Goal: Transaction & Acquisition: Book appointment/travel/reservation

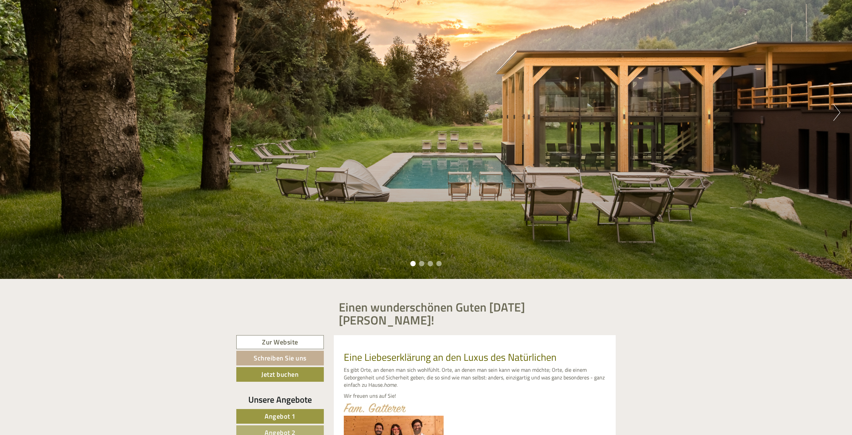
scroll to position [242, 0]
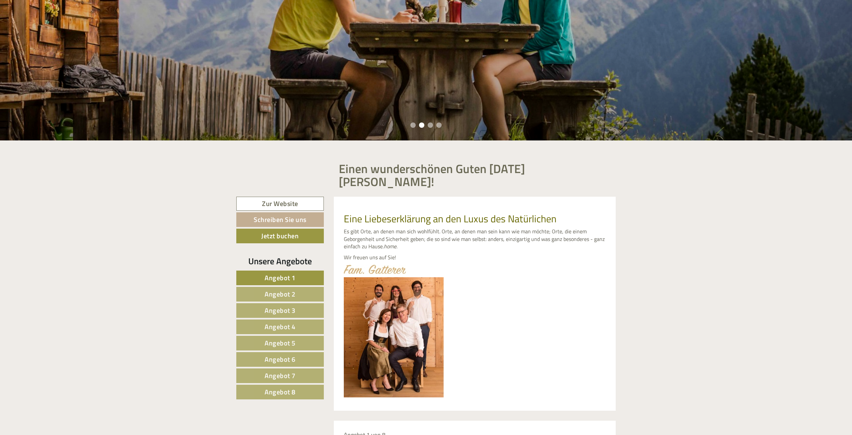
click at [286, 273] on span "Angebot 1" at bounding box center [280, 278] width 31 height 10
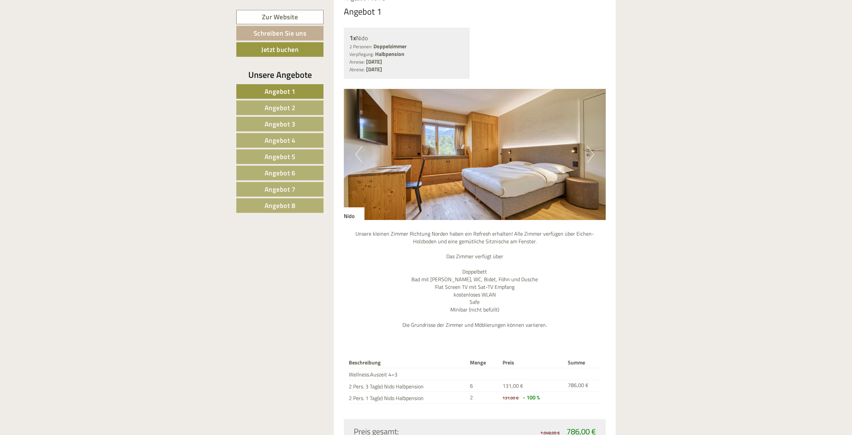
scroll to position [754, 0]
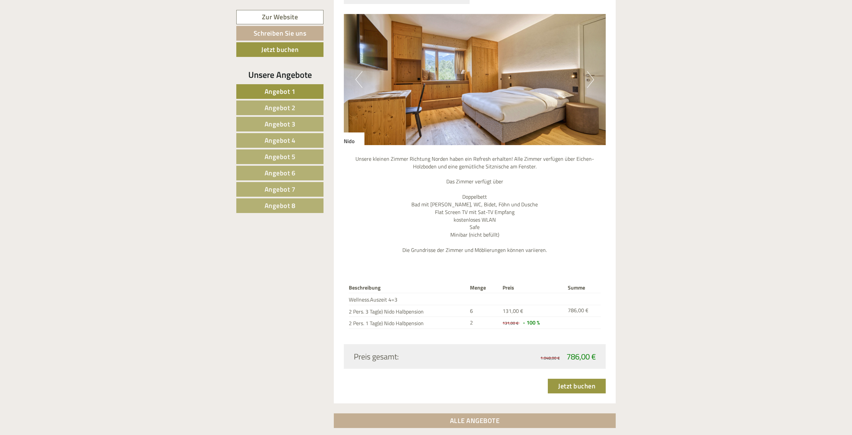
click at [590, 71] on button "Next" at bounding box center [590, 79] width 7 height 17
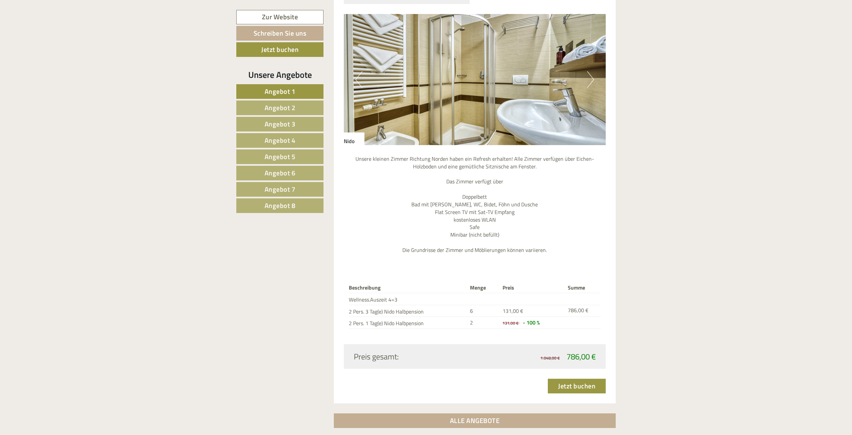
click at [589, 71] on button "Next" at bounding box center [590, 79] width 7 height 17
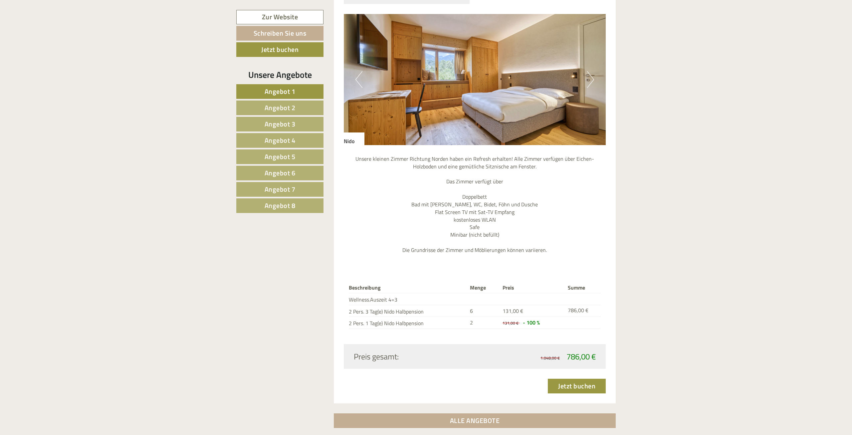
click at [589, 71] on button "Next" at bounding box center [590, 79] width 7 height 17
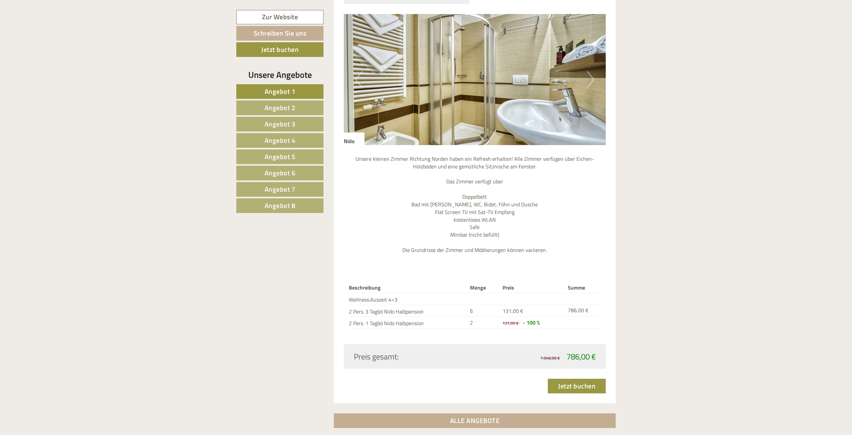
click at [289, 107] on span "Angebot 2" at bounding box center [280, 107] width 31 height 10
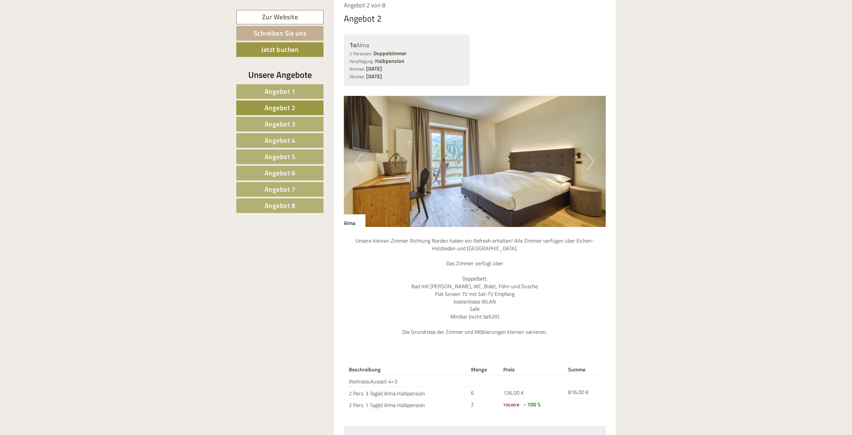
scroll to position [685, 0]
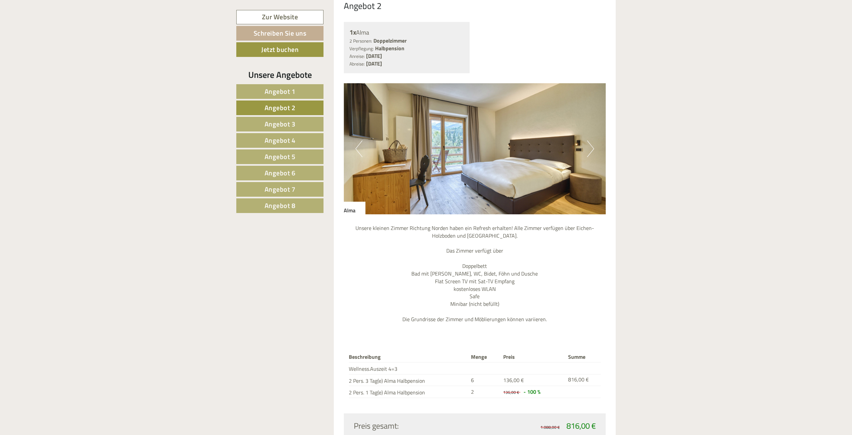
click at [279, 123] on span "Angebot 3" at bounding box center [280, 124] width 31 height 10
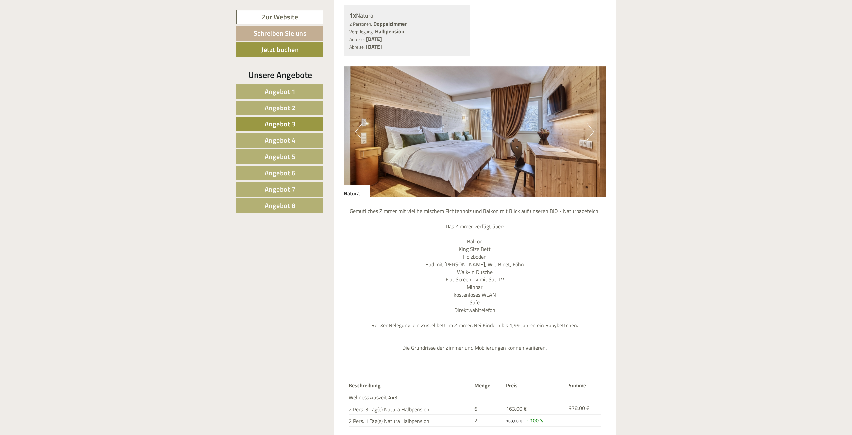
scroll to position [754, 0]
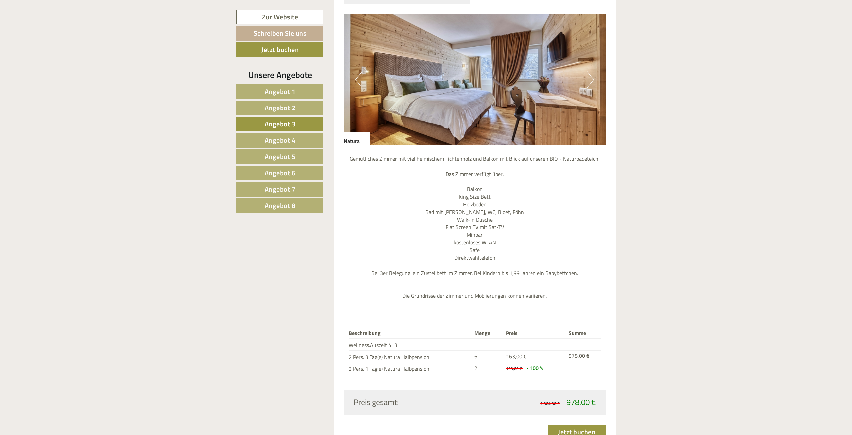
click at [278, 138] on span "Angebot 4" at bounding box center [280, 140] width 31 height 10
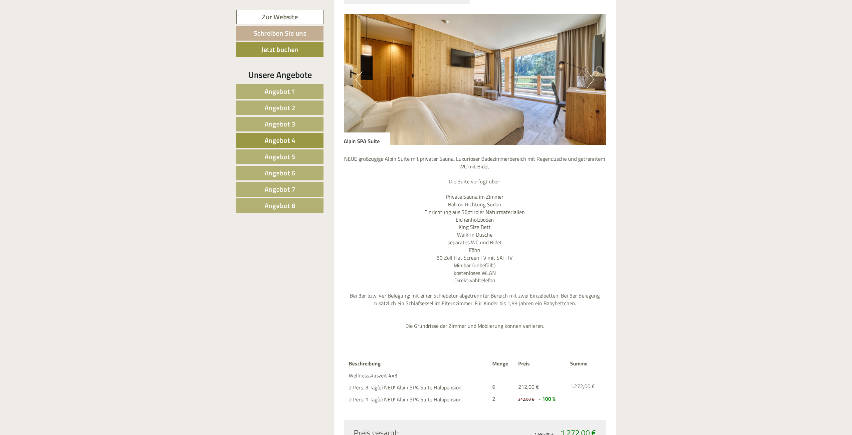
click at [278, 155] on span "Angebot 5" at bounding box center [280, 156] width 31 height 10
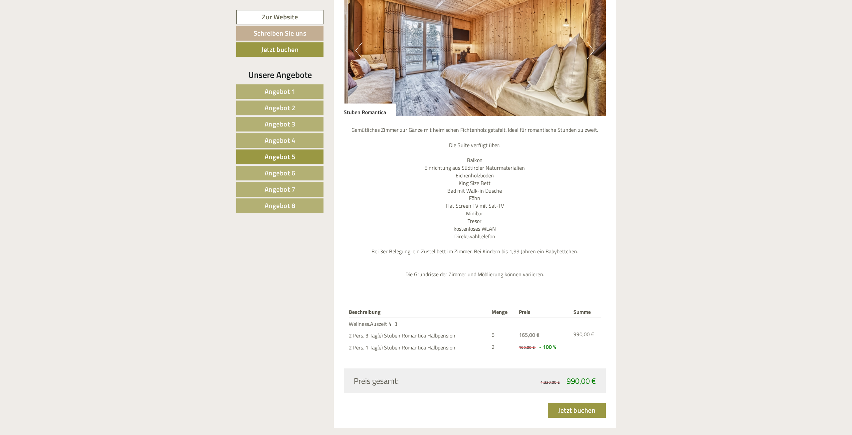
scroll to position [788, 0]
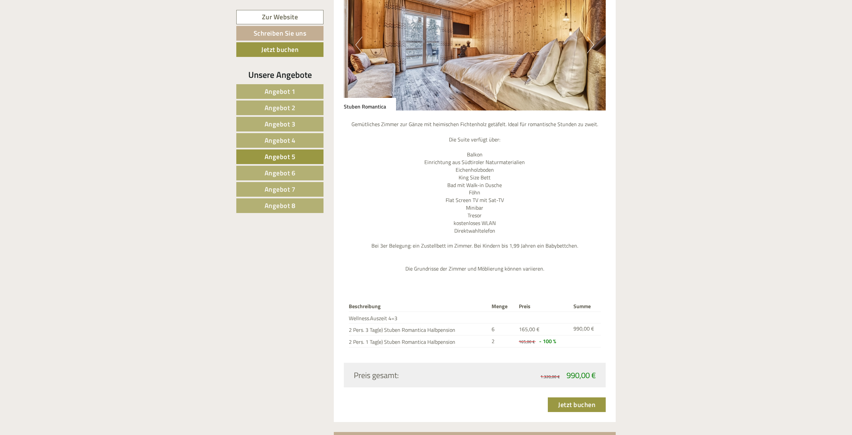
click at [280, 168] on span "Angebot 6" at bounding box center [280, 173] width 31 height 10
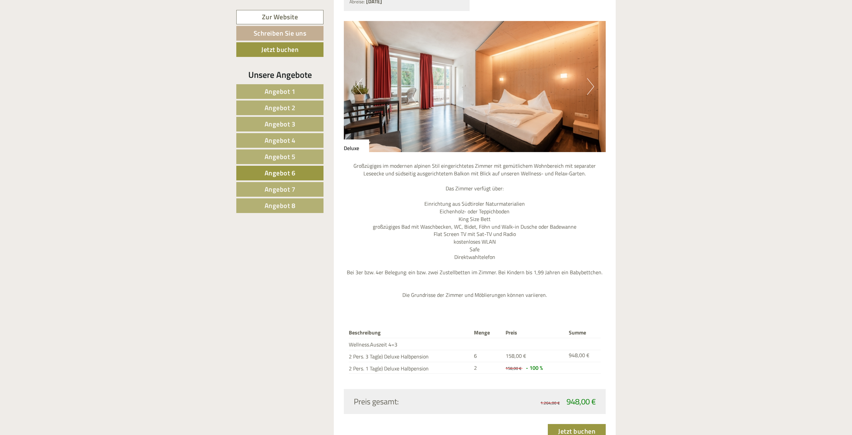
scroll to position [753, 0]
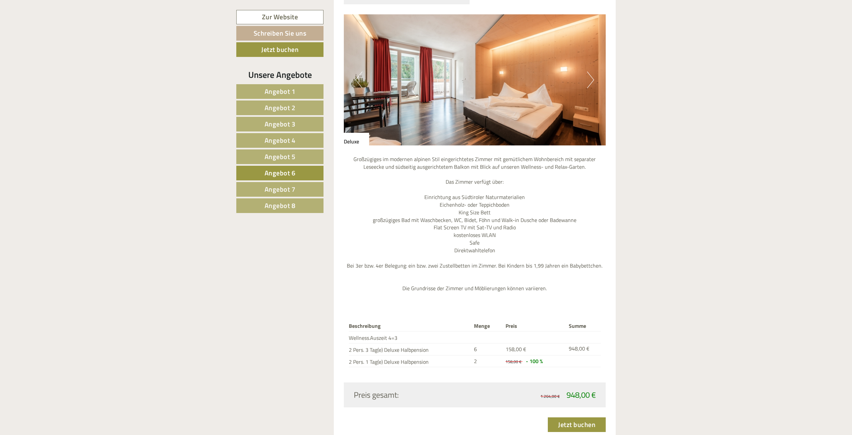
click at [278, 187] on span "Angebot 7" at bounding box center [280, 189] width 31 height 10
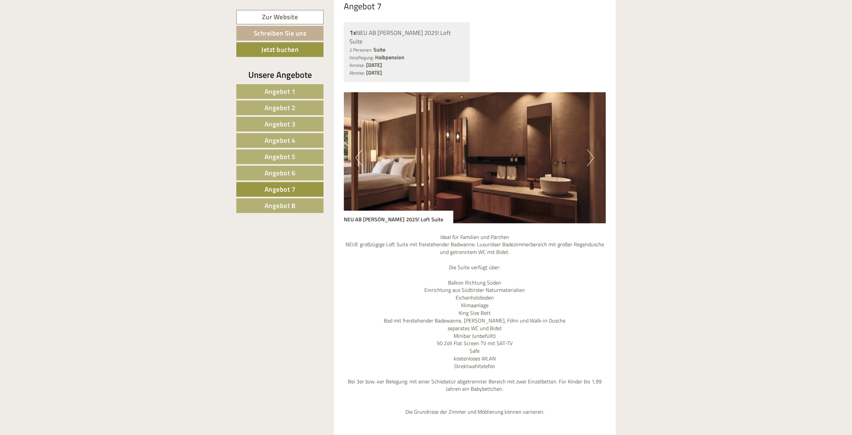
click at [280, 203] on span "Angebot 8" at bounding box center [280, 205] width 31 height 10
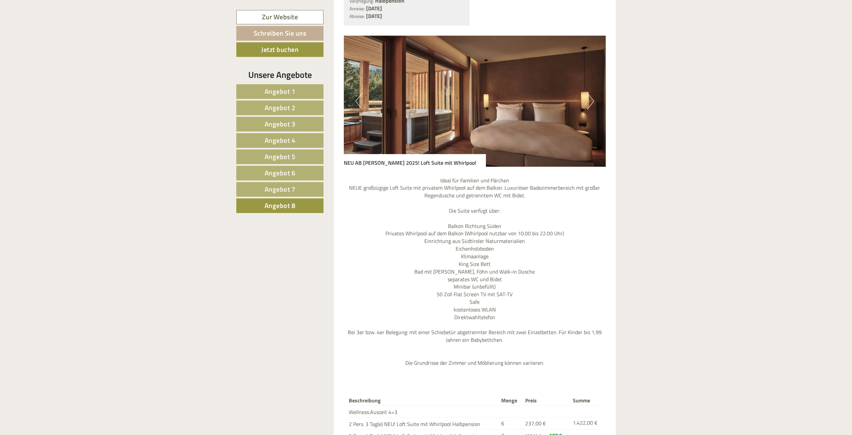
scroll to position [719, 0]
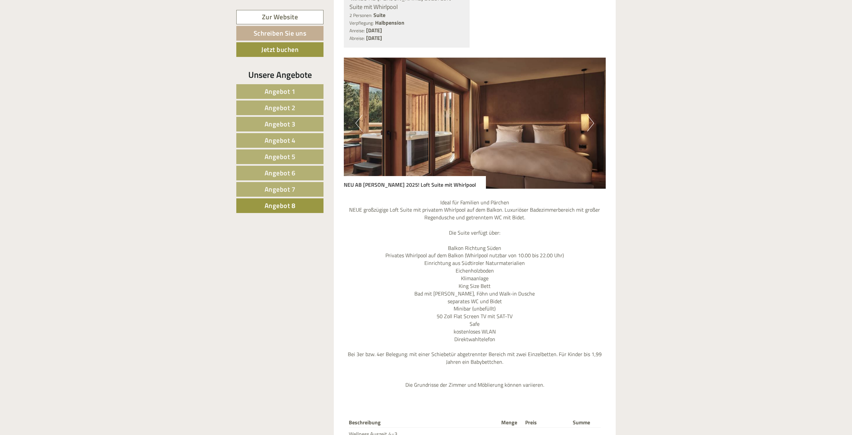
click at [289, 121] on span "Angebot 3" at bounding box center [280, 124] width 31 height 10
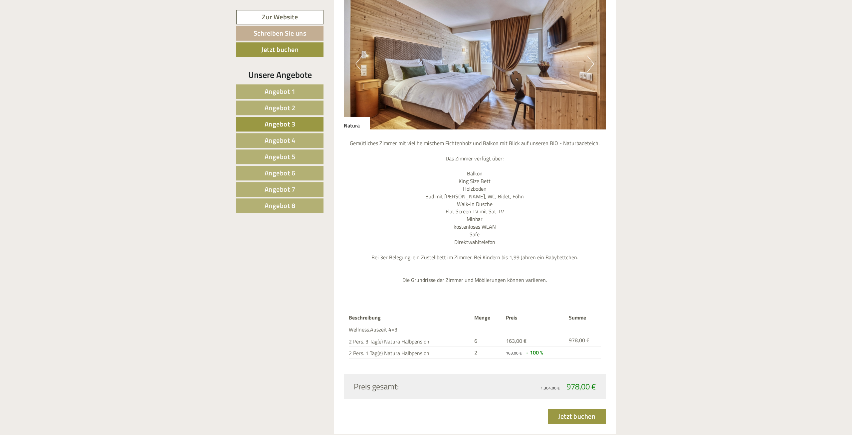
scroll to position [753, 0]
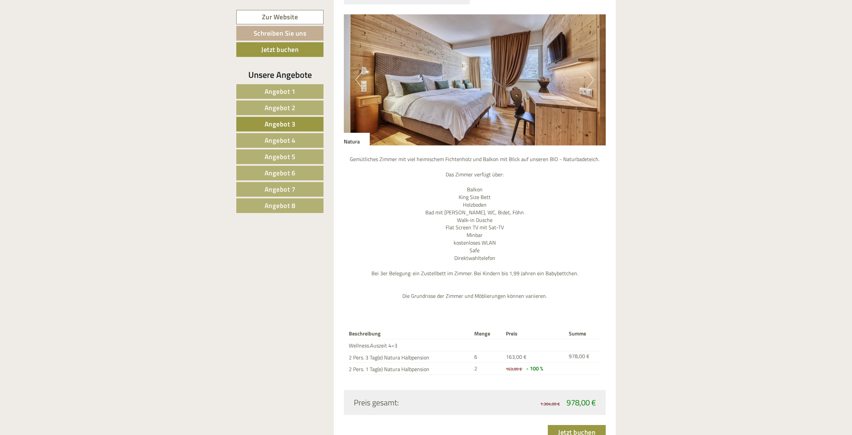
click at [590, 72] on button "Next" at bounding box center [590, 80] width 7 height 17
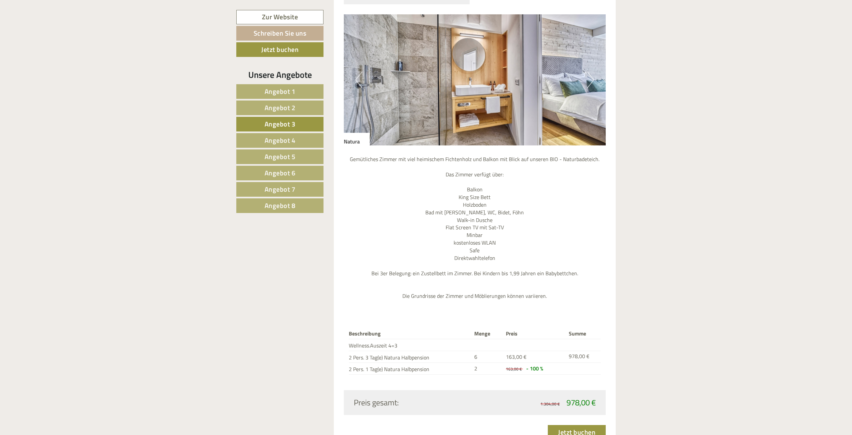
click at [592, 72] on button "Next" at bounding box center [590, 80] width 7 height 17
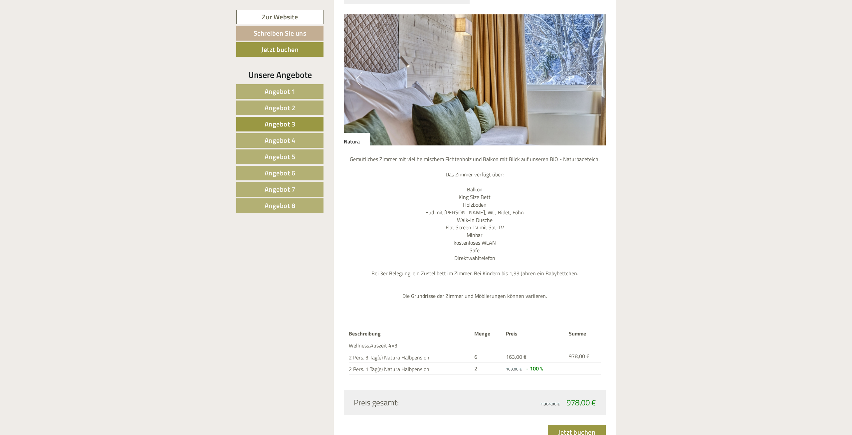
click at [591, 72] on button "Next" at bounding box center [590, 80] width 7 height 17
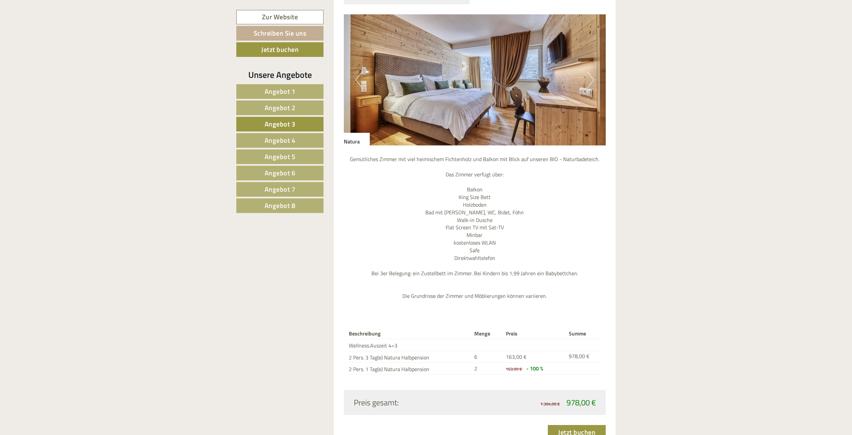
click at [282, 107] on span "Angebot 2" at bounding box center [280, 107] width 31 height 10
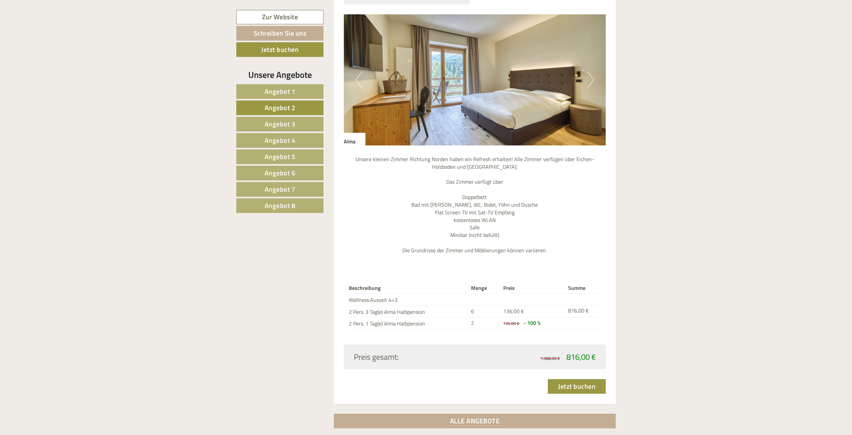
click at [591, 72] on button "Next" at bounding box center [590, 80] width 7 height 17
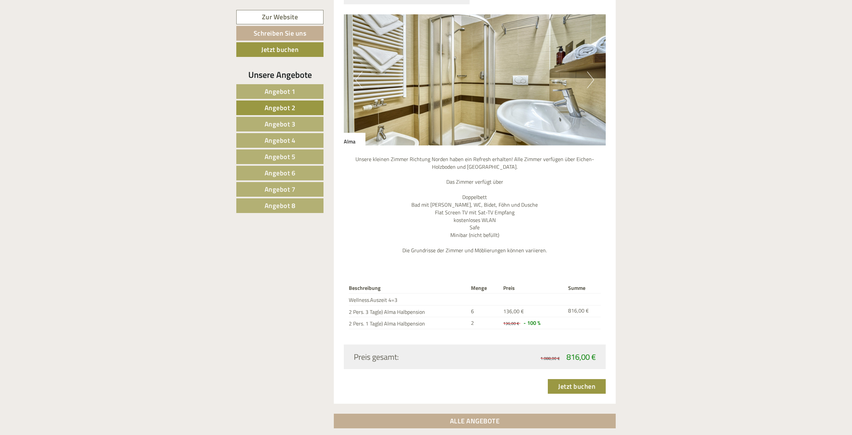
click at [591, 72] on button "Next" at bounding box center [590, 80] width 7 height 17
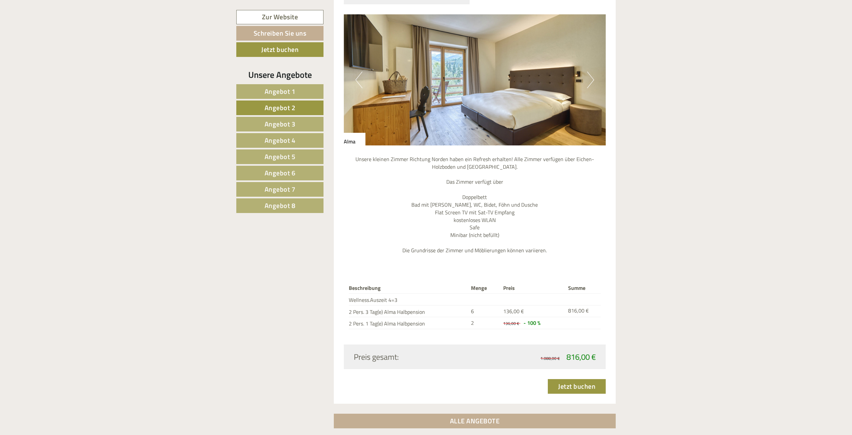
click at [591, 72] on button "Next" at bounding box center [590, 80] width 7 height 17
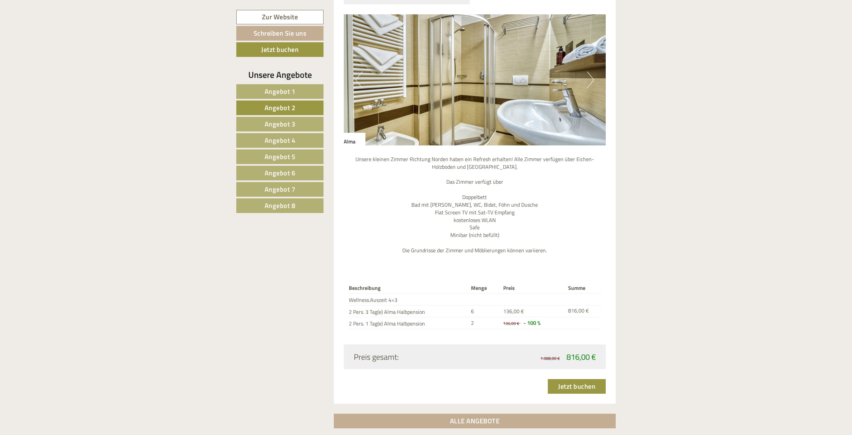
click at [279, 90] on span "Angebot 1" at bounding box center [280, 91] width 31 height 10
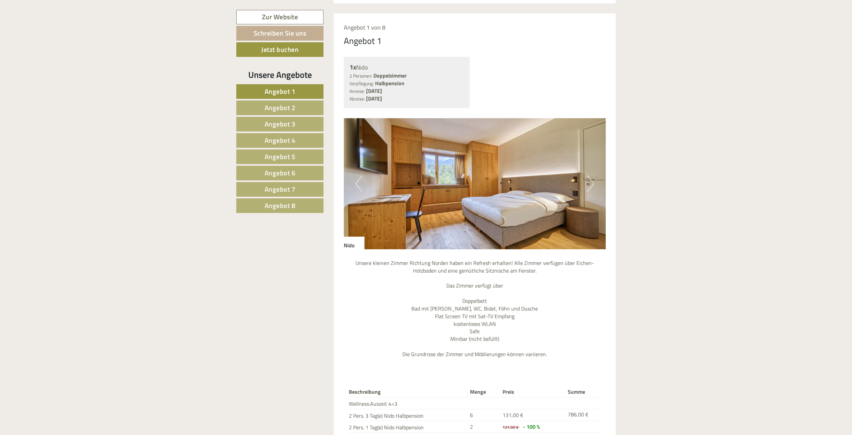
click at [591, 175] on button "Next" at bounding box center [590, 183] width 7 height 17
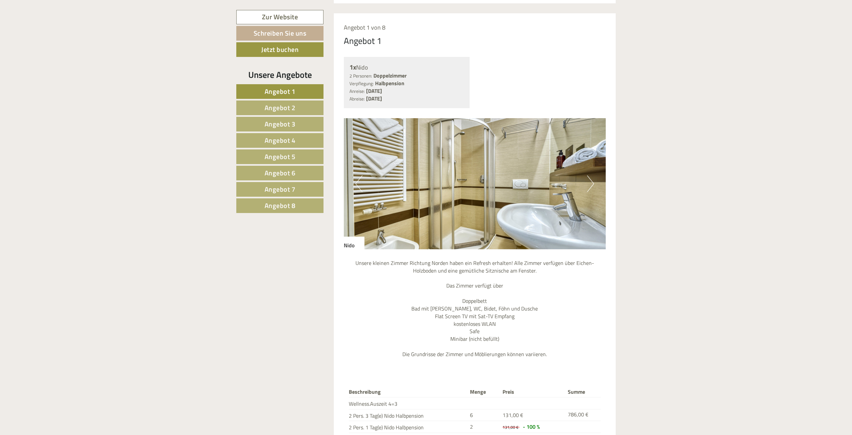
click at [591, 175] on button "Next" at bounding box center [590, 183] width 7 height 17
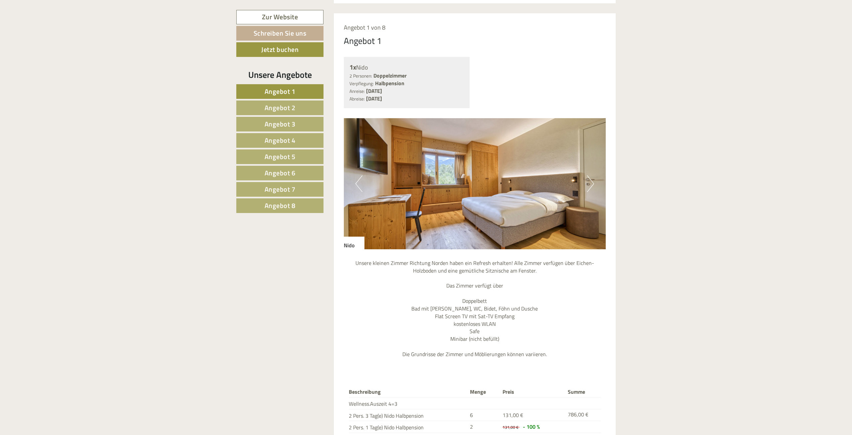
click at [591, 175] on button "Next" at bounding box center [590, 183] width 7 height 17
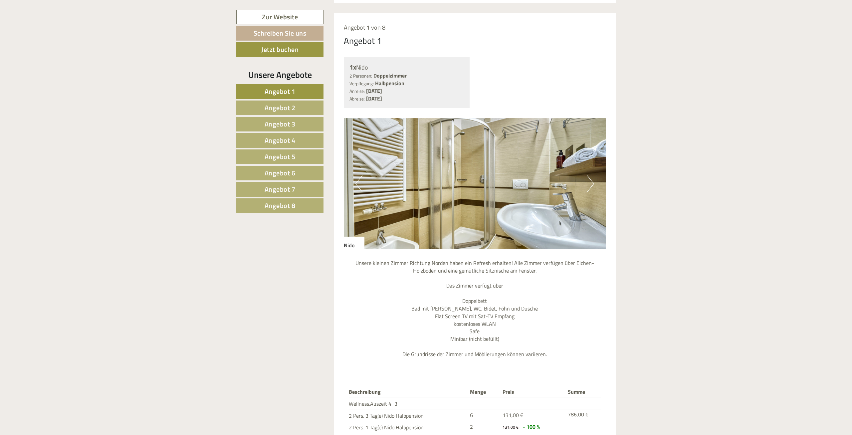
click at [591, 175] on button "Next" at bounding box center [590, 183] width 7 height 17
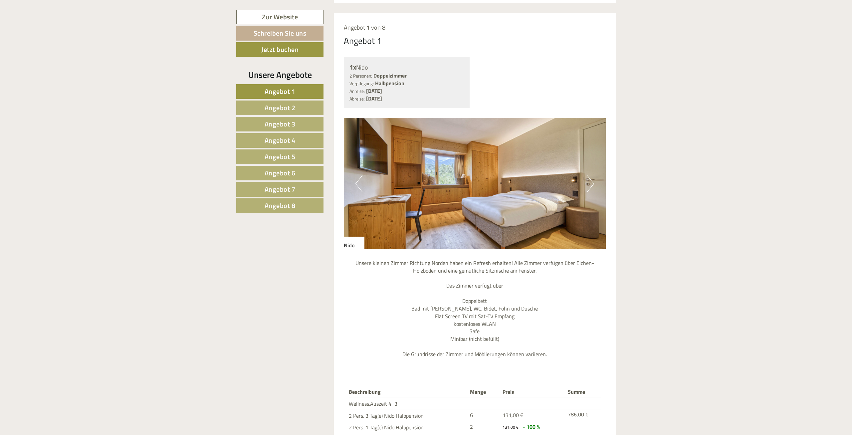
click at [283, 124] on span "Angebot 3" at bounding box center [280, 124] width 31 height 10
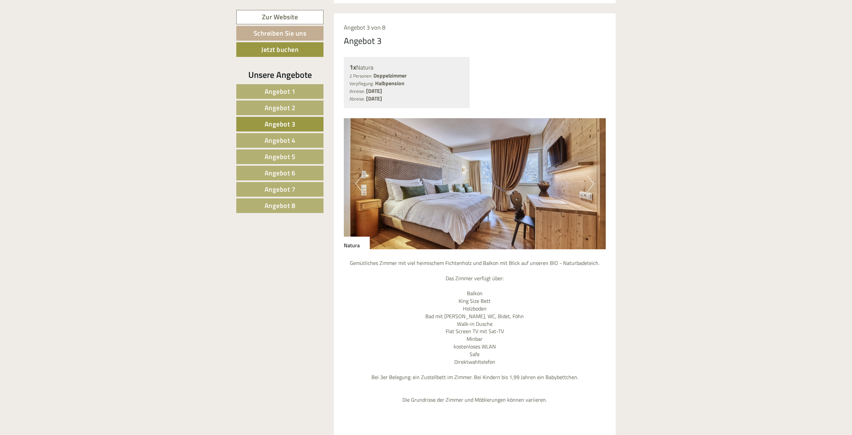
click at [285, 139] on span "Angebot 4" at bounding box center [280, 140] width 31 height 10
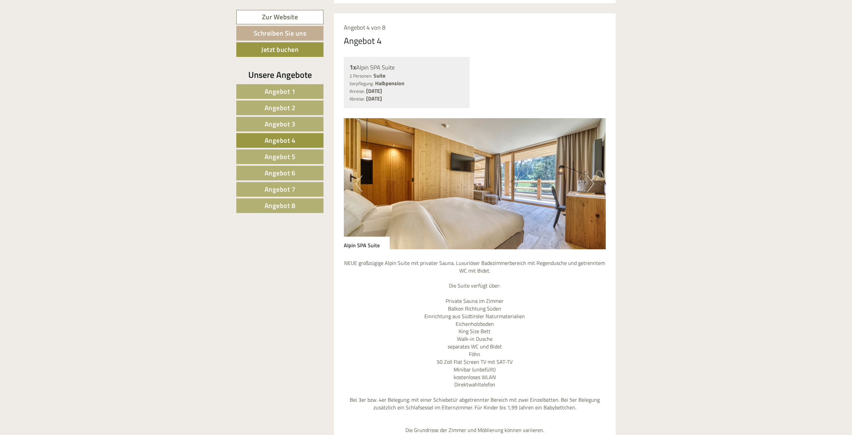
click at [289, 153] on span "Angebot 5" at bounding box center [280, 156] width 31 height 10
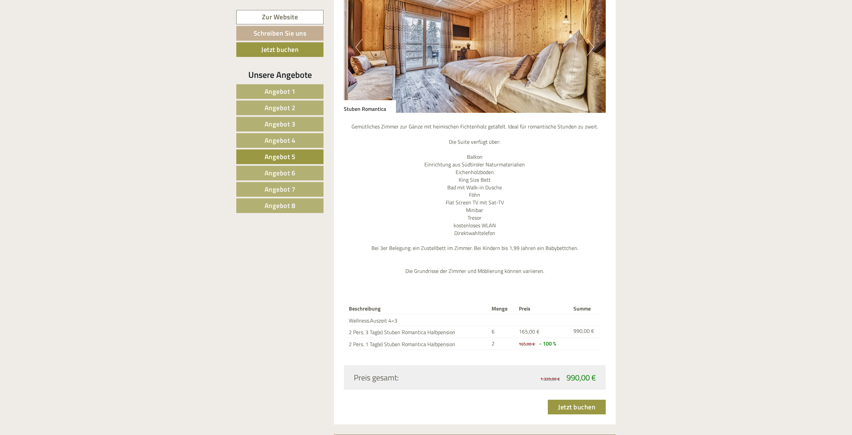
scroll to position [719, 0]
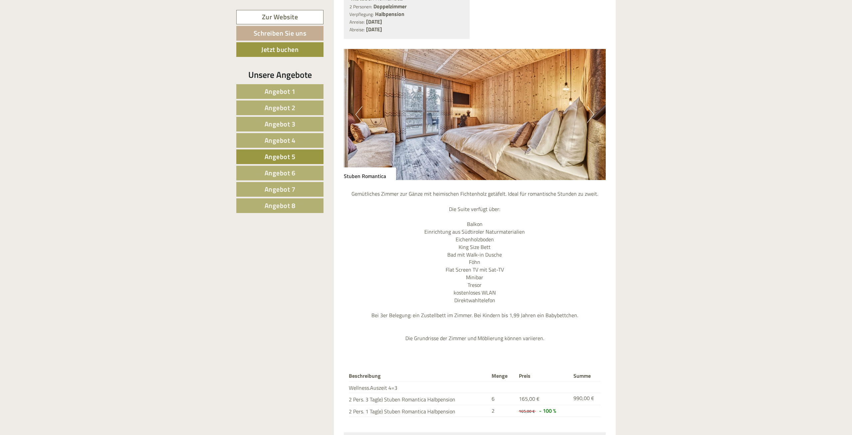
click at [592, 106] on button "Next" at bounding box center [590, 114] width 7 height 17
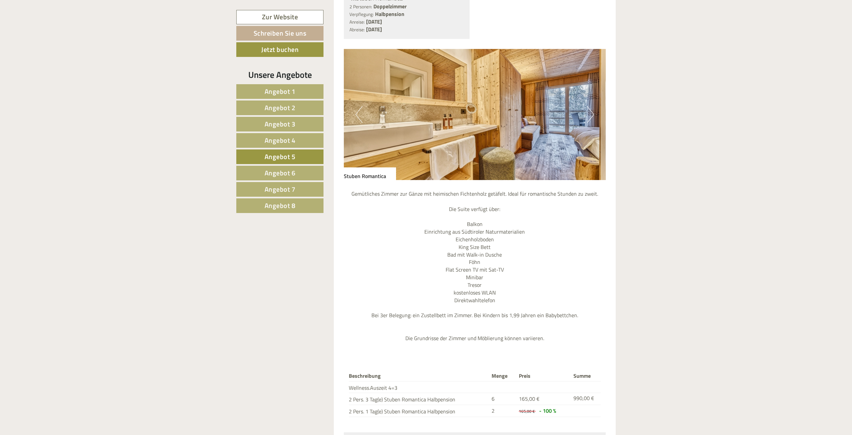
click at [594, 95] on img at bounding box center [475, 114] width 262 height 131
click at [592, 106] on button "Next" at bounding box center [590, 114] width 7 height 17
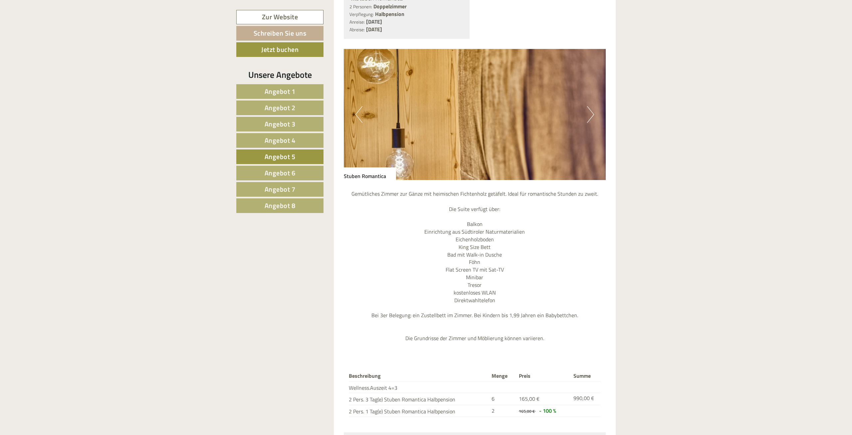
click at [592, 106] on button "Next" at bounding box center [590, 114] width 7 height 17
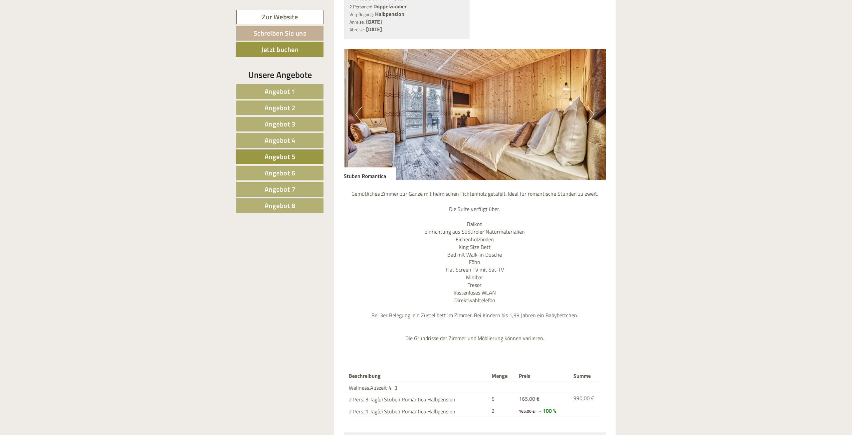
click at [591, 106] on button "Next" at bounding box center [590, 114] width 7 height 17
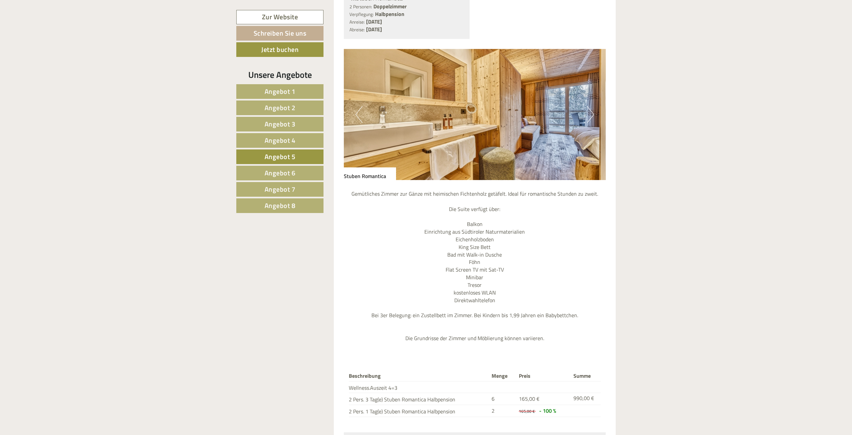
click at [590, 106] on button "Next" at bounding box center [590, 114] width 7 height 17
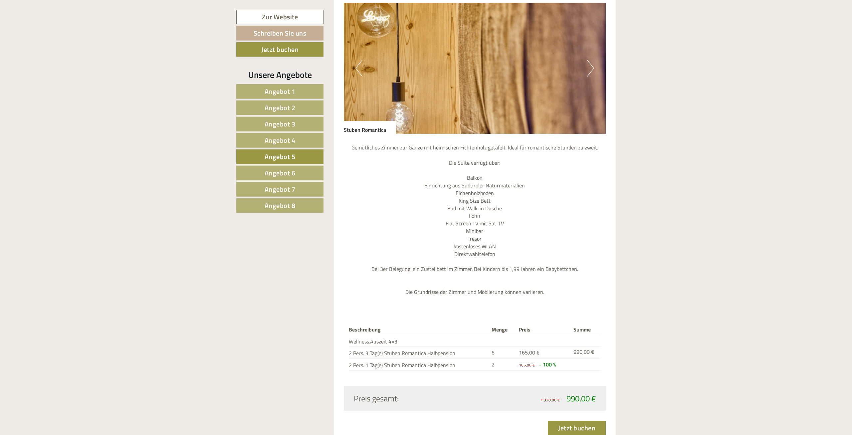
scroll to position [823, 0]
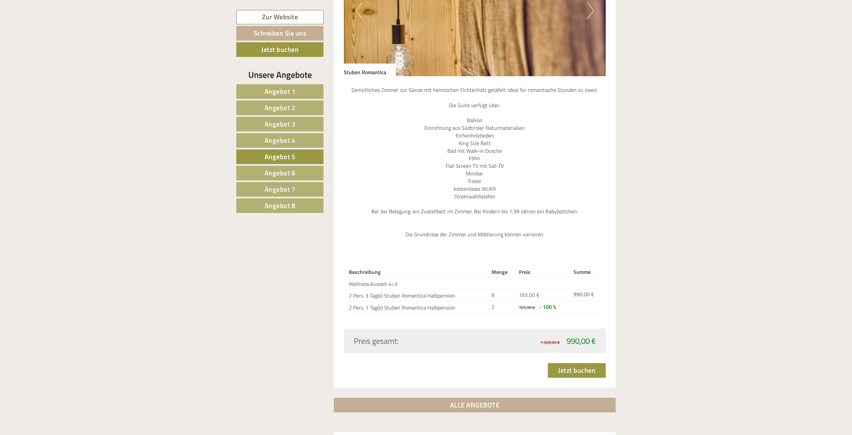
click at [278, 107] on span "Angebot 2" at bounding box center [280, 107] width 31 height 10
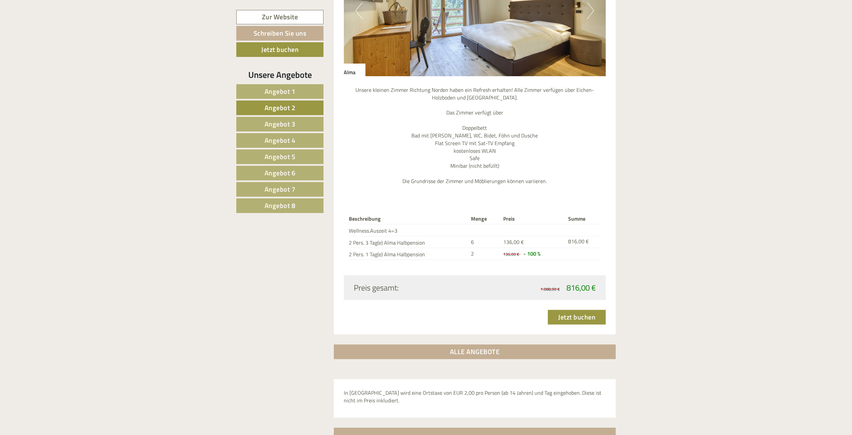
scroll to position [649, 0]
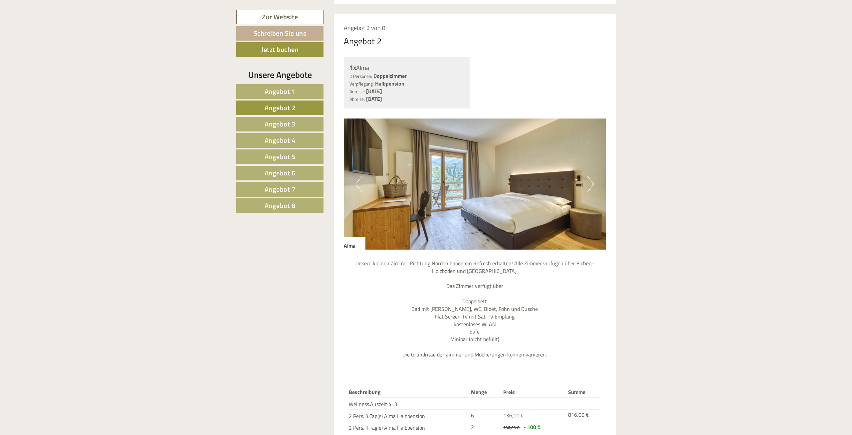
click at [280, 124] on span "Angebot 3" at bounding box center [280, 124] width 31 height 10
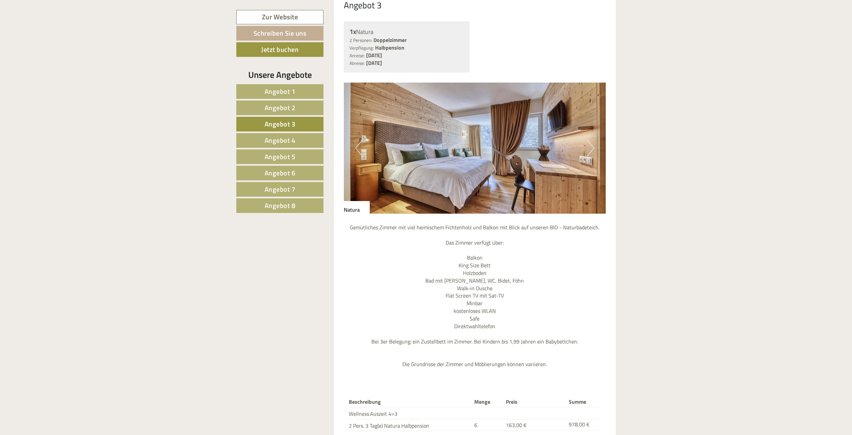
scroll to position [719, 0]
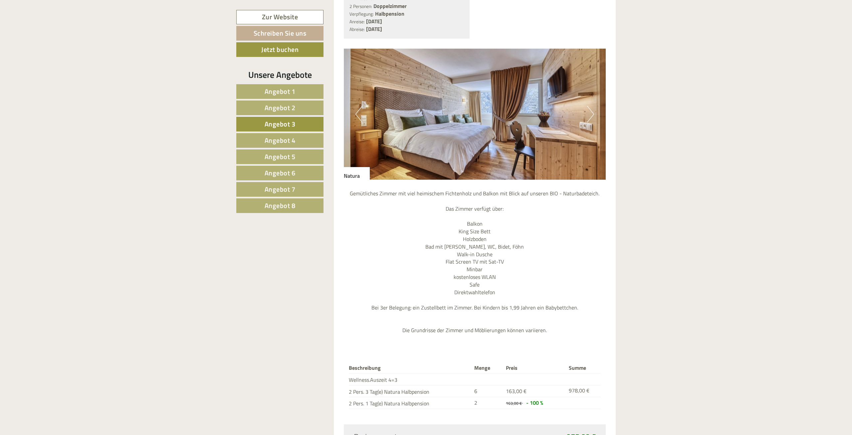
click at [591, 106] on button "Next" at bounding box center [590, 114] width 7 height 17
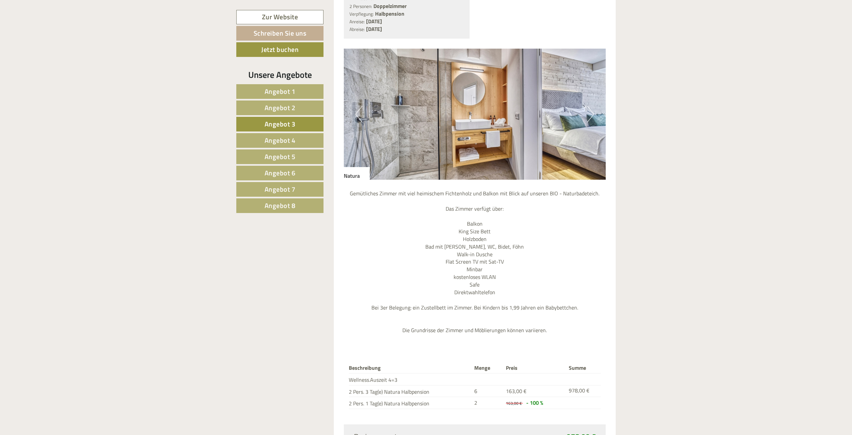
click at [592, 106] on button "Next" at bounding box center [590, 114] width 7 height 17
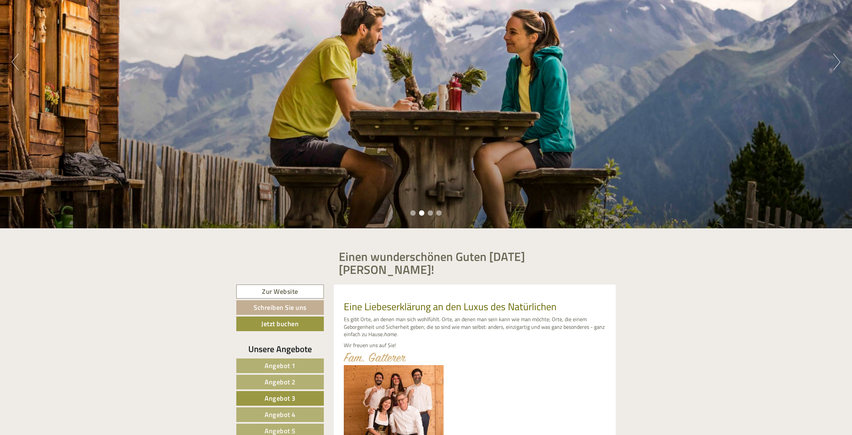
scroll to position [27, 0]
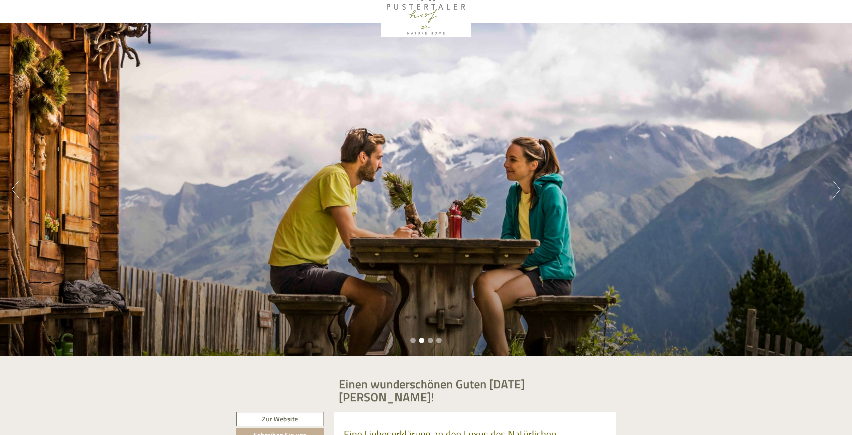
click at [838, 189] on button "Next" at bounding box center [836, 189] width 7 height 17
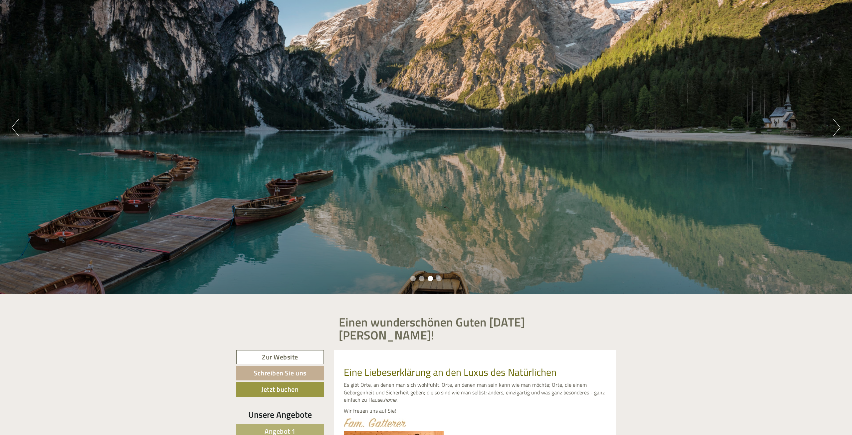
scroll to position [96, 0]
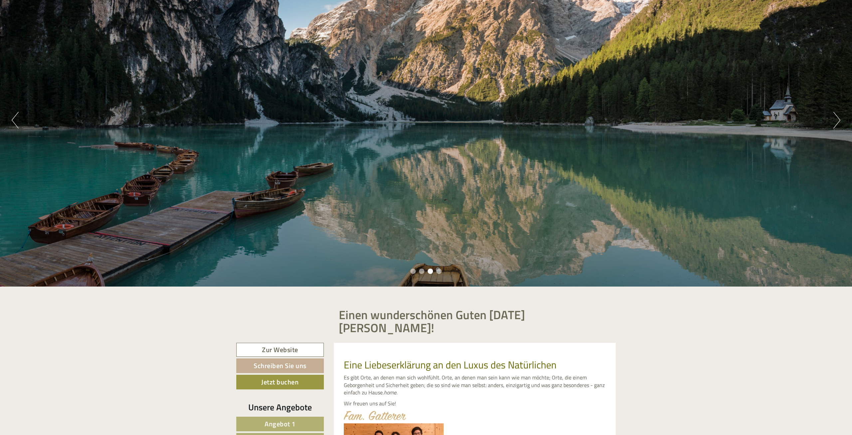
click at [834, 117] on button "Next" at bounding box center [836, 120] width 7 height 17
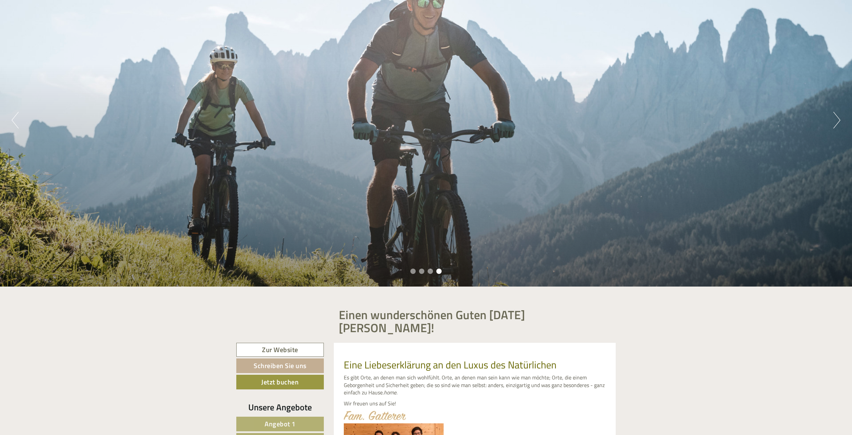
click at [834, 117] on button "Next" at bounding box center [836, 120] width 7 height 17
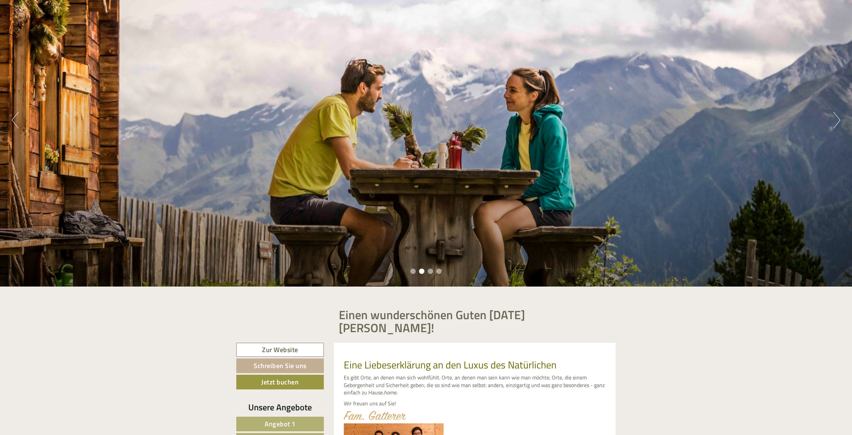
click at [832, 116] on div "Previous Next 1 2 3 4" at bounding box center [426, 120] width 852 height 333
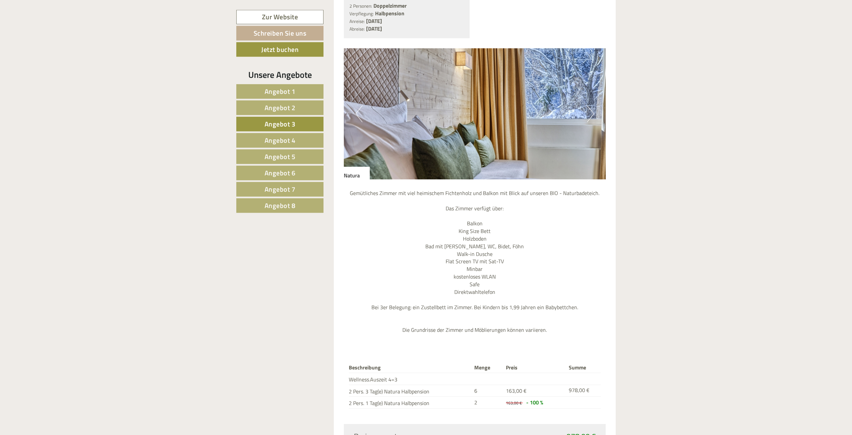
scroll to position [754, 0]
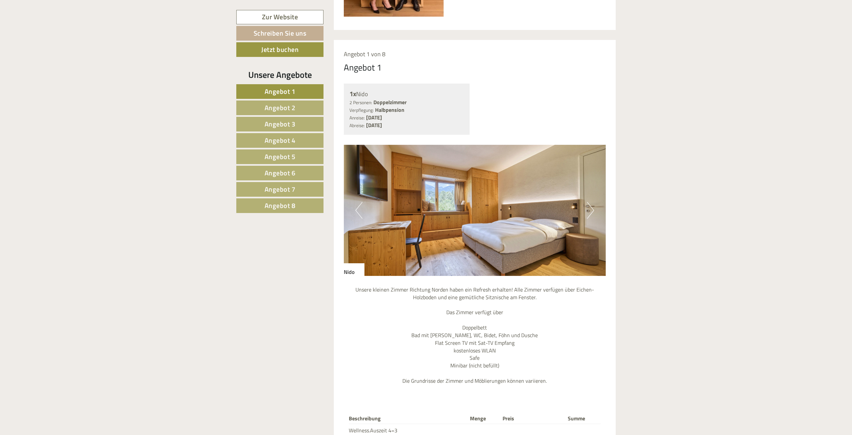
scroll to position [727, 0]
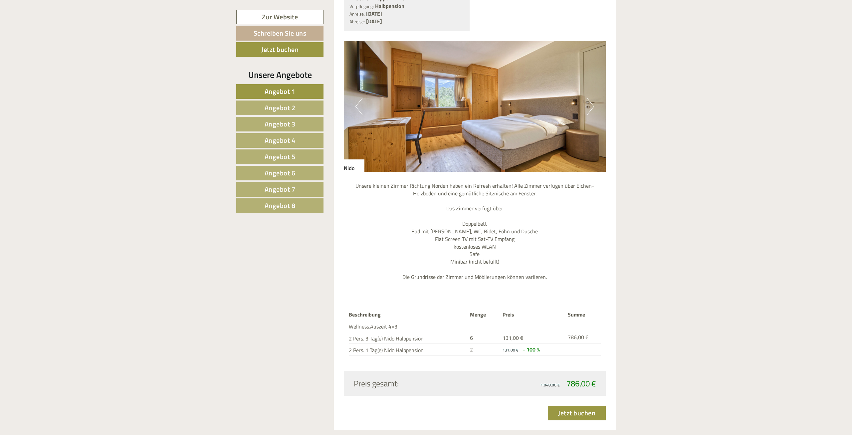
click at [592, 98] on button "Next" at bounding box center [590, 106] width 7 height 17
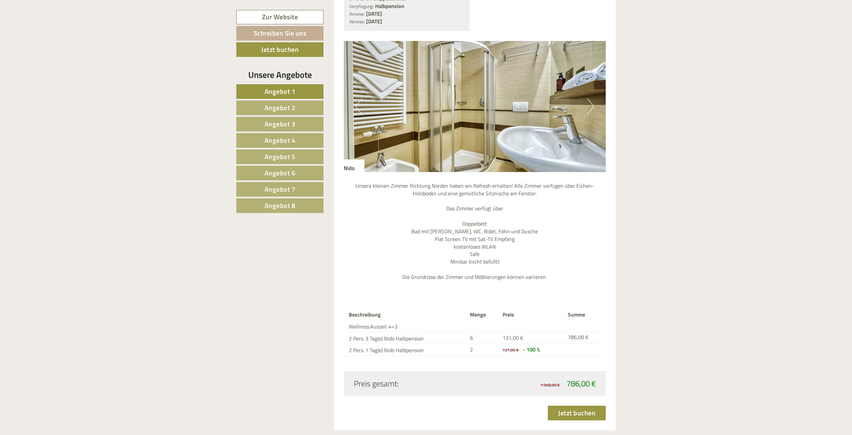
click at [286, 104] on span "Angebot 2" at bounding box center [280, 107] width 31 height 10
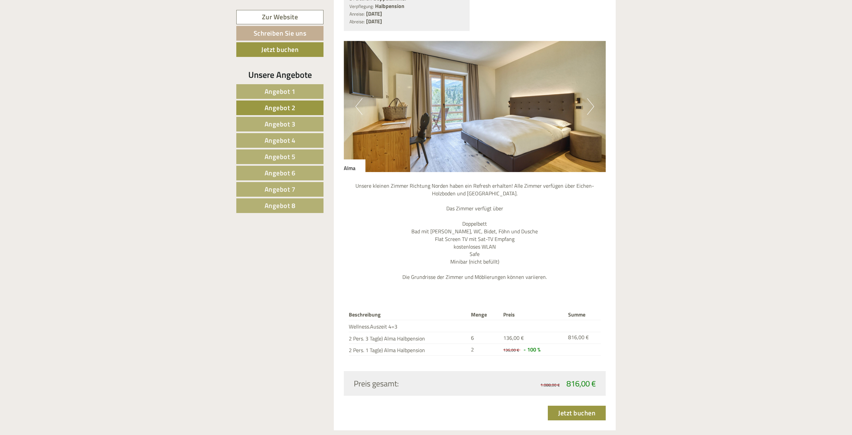
scroll to position [650, 0]
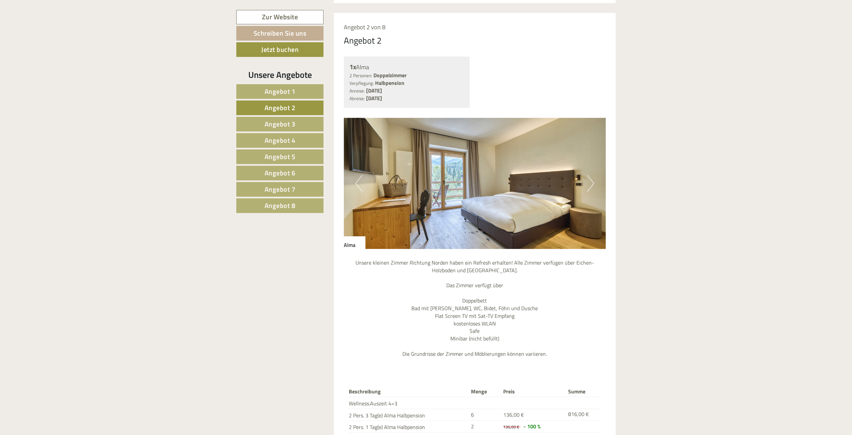
click at [282, 121] on span "Angebot 3" at bounding box center [280, 124] width 31 height 10
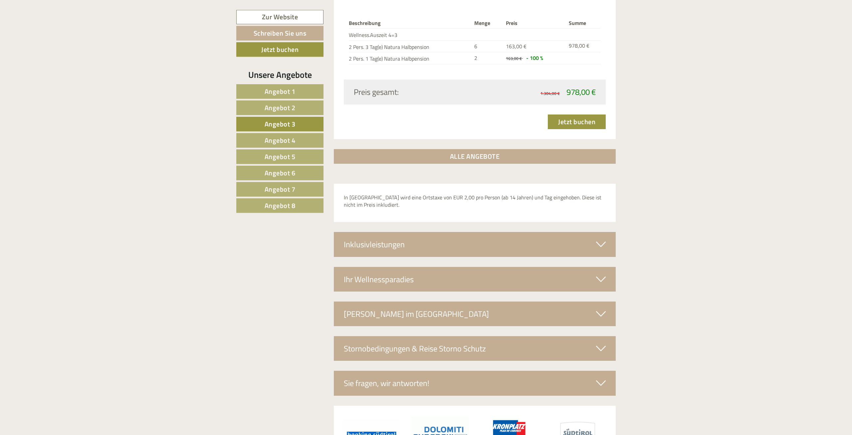
scroll to position [1065, 0]
click at [602, 238] on icon at bounding box center [601, 243] width 10 height 11
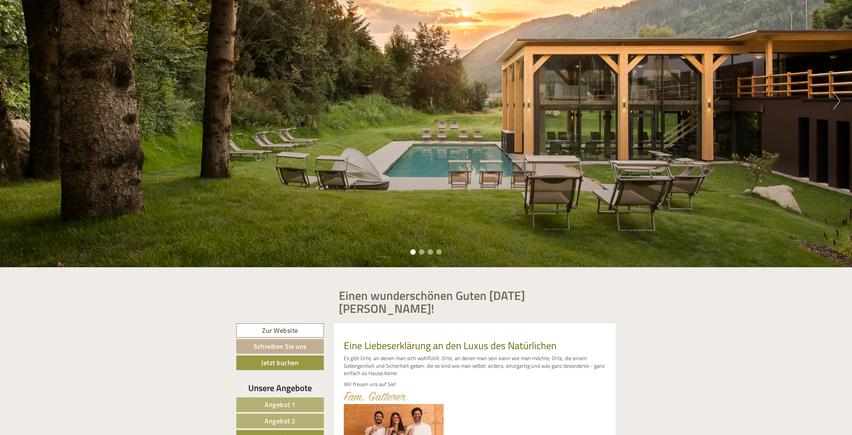
scroll to position [26, 0]
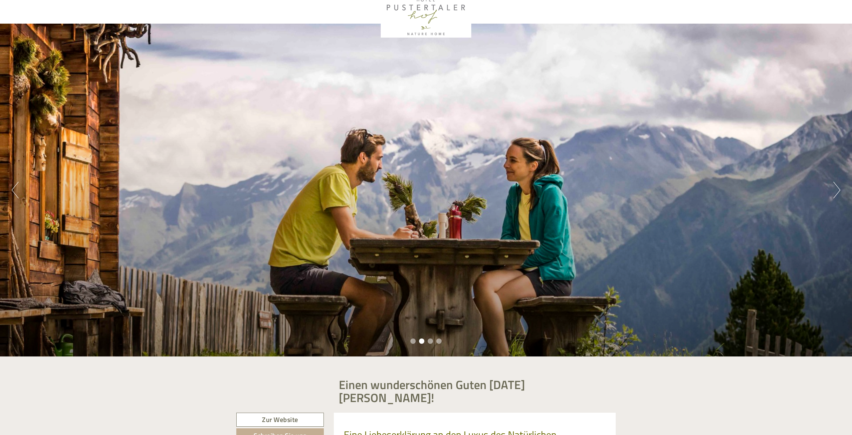
click at [422, 341] on li "2" at bounding box center [421, 340] width 5 height 5
click at [430, 341] on li "3" at bounding box center [430, 340] width 5 height 5
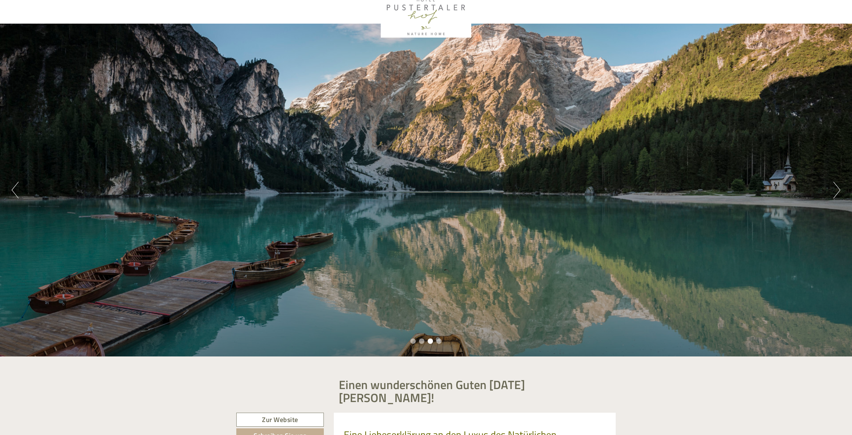
click at [440, 340] on li "4" at bounding box center [438, 340] width 5 height 5
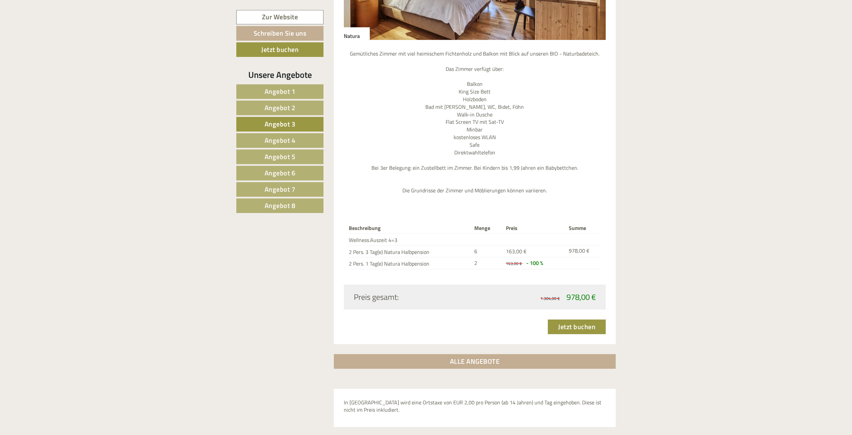
scroll to position [926, 0]
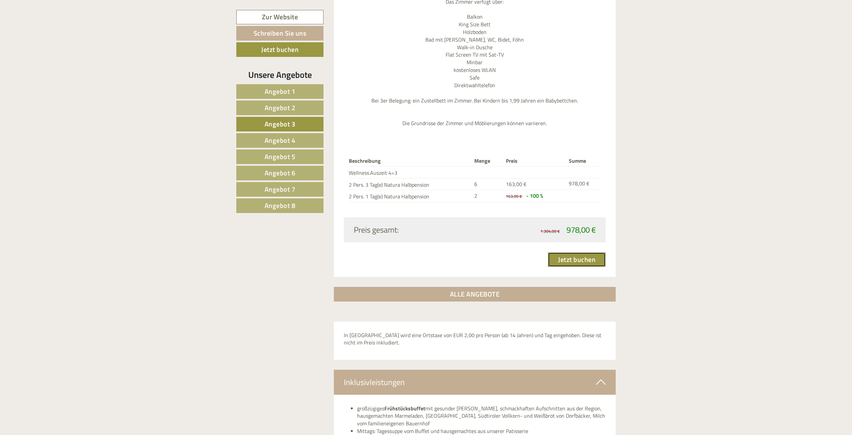
click at [579, 252] on link "Jetzt buchen" at bounding box center [577, 259] width 58 height 15
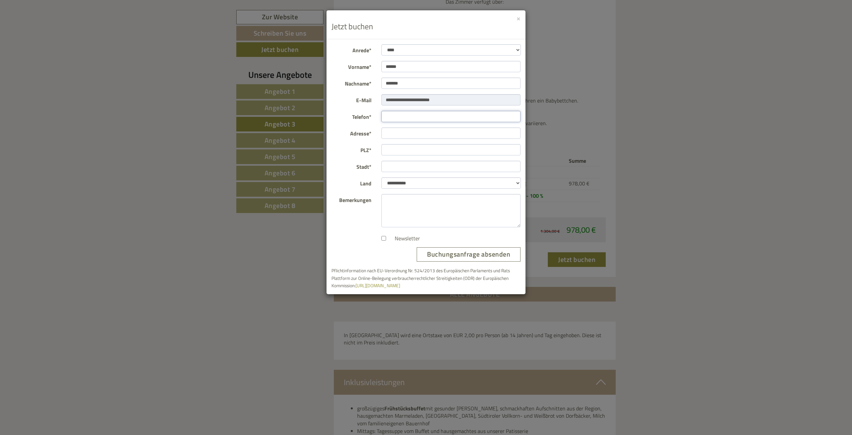
click at [390, 119] on input "Telefon*" at bounding box center [450, 116] width 139 height 11
type input "**********"
click at [387, 133] on input "Adresse*" at bounding box center [450, 132] width 139 height 11
type input "********"
type input "******"
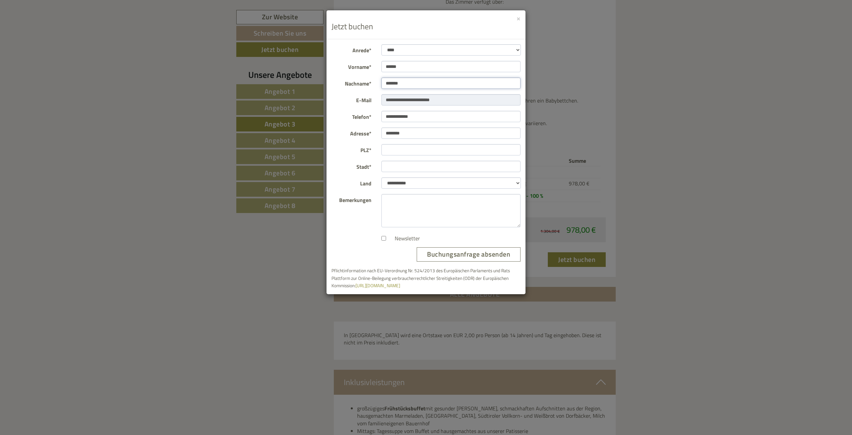
type input "*******"
type input "**********"
type input "*****"
type input "*******"
click at [472, 253] on button "Buchungsanfrage absenden" at bounding box center [469, 254] width 104 height 14
